Goal: Navigation & Orientation: Find specific page/section

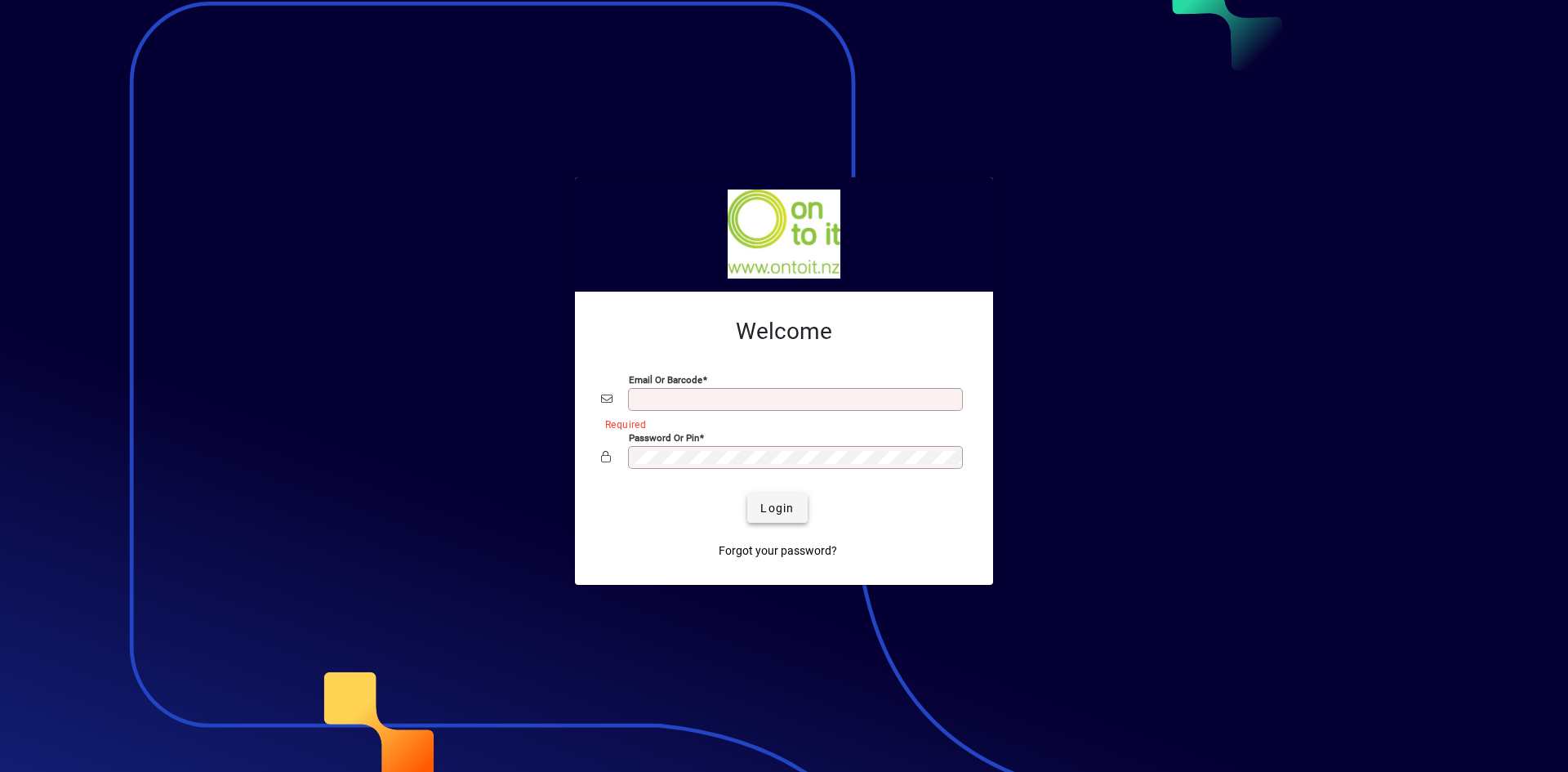
type input "**********"
click at [770, 507] on span "Login" at bounding box center [777, 508] width 34 height 17
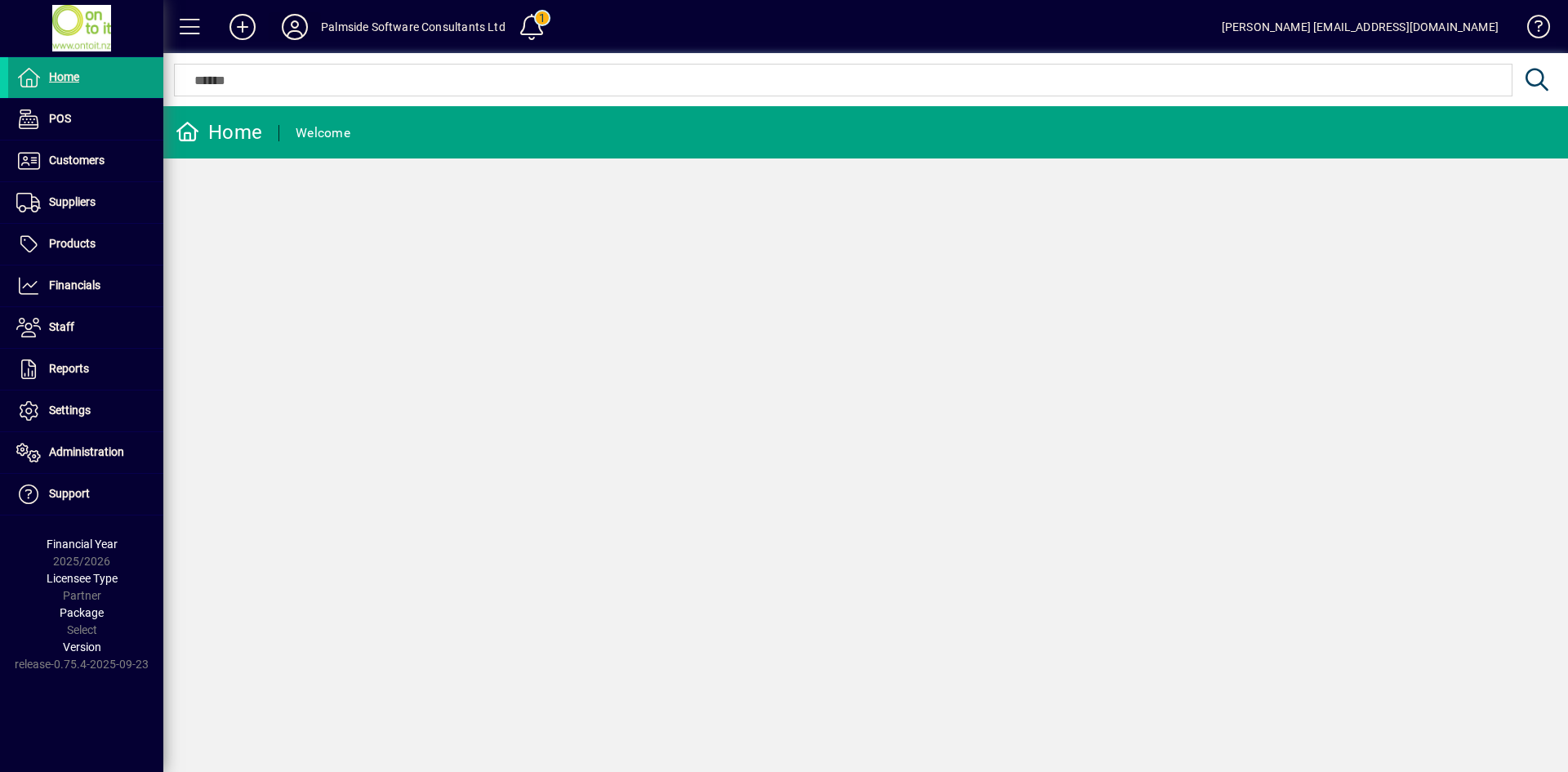
click at [294, 15] on icon at bounding box center [294, 27] width 33 height 27
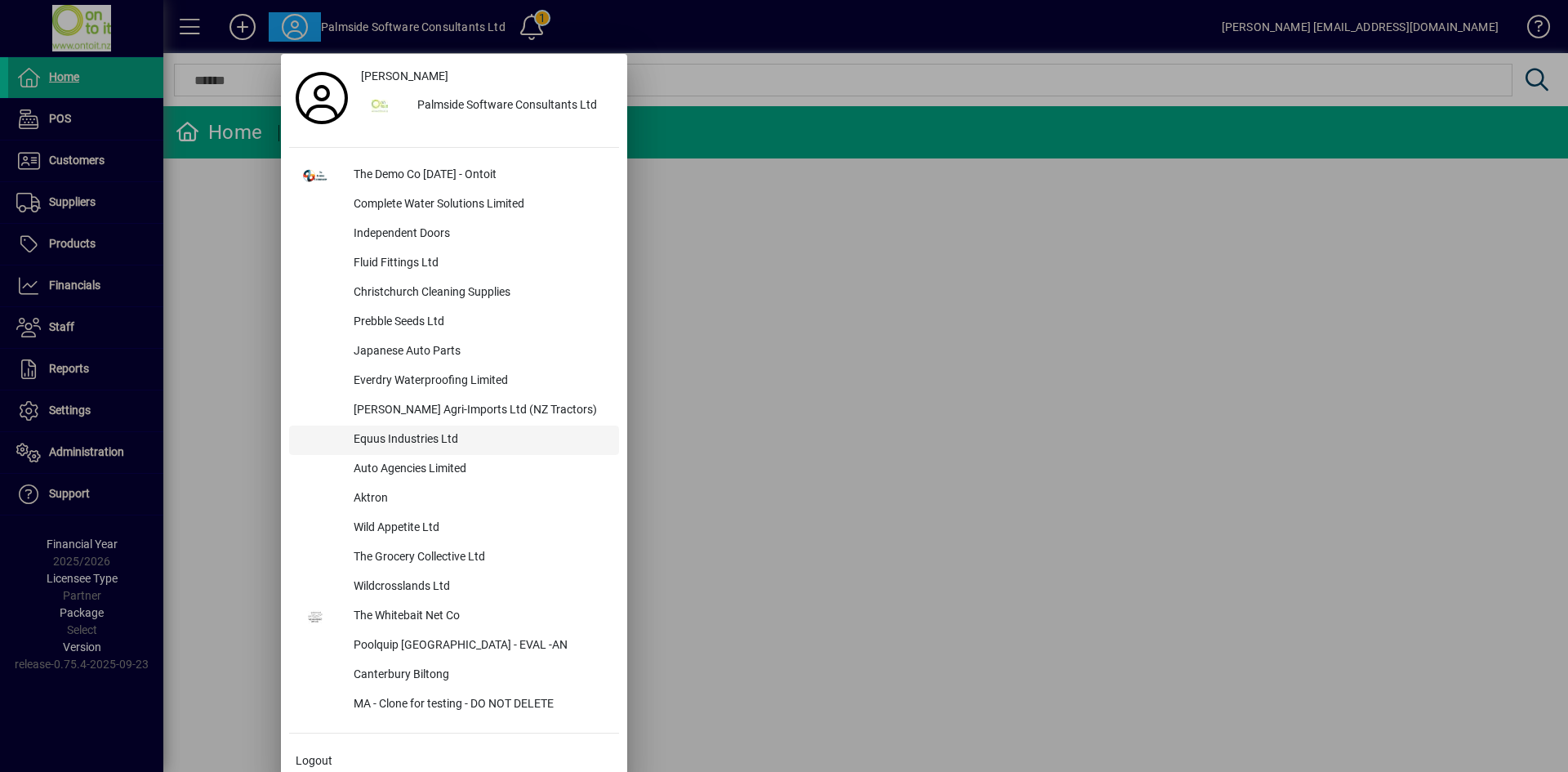
click at [404, 440] on div "Equus Industries Ltd" at bounding box center [479, 440] width 278 height 29
